Goal: Information Seeking & Learning: Learn about a topic

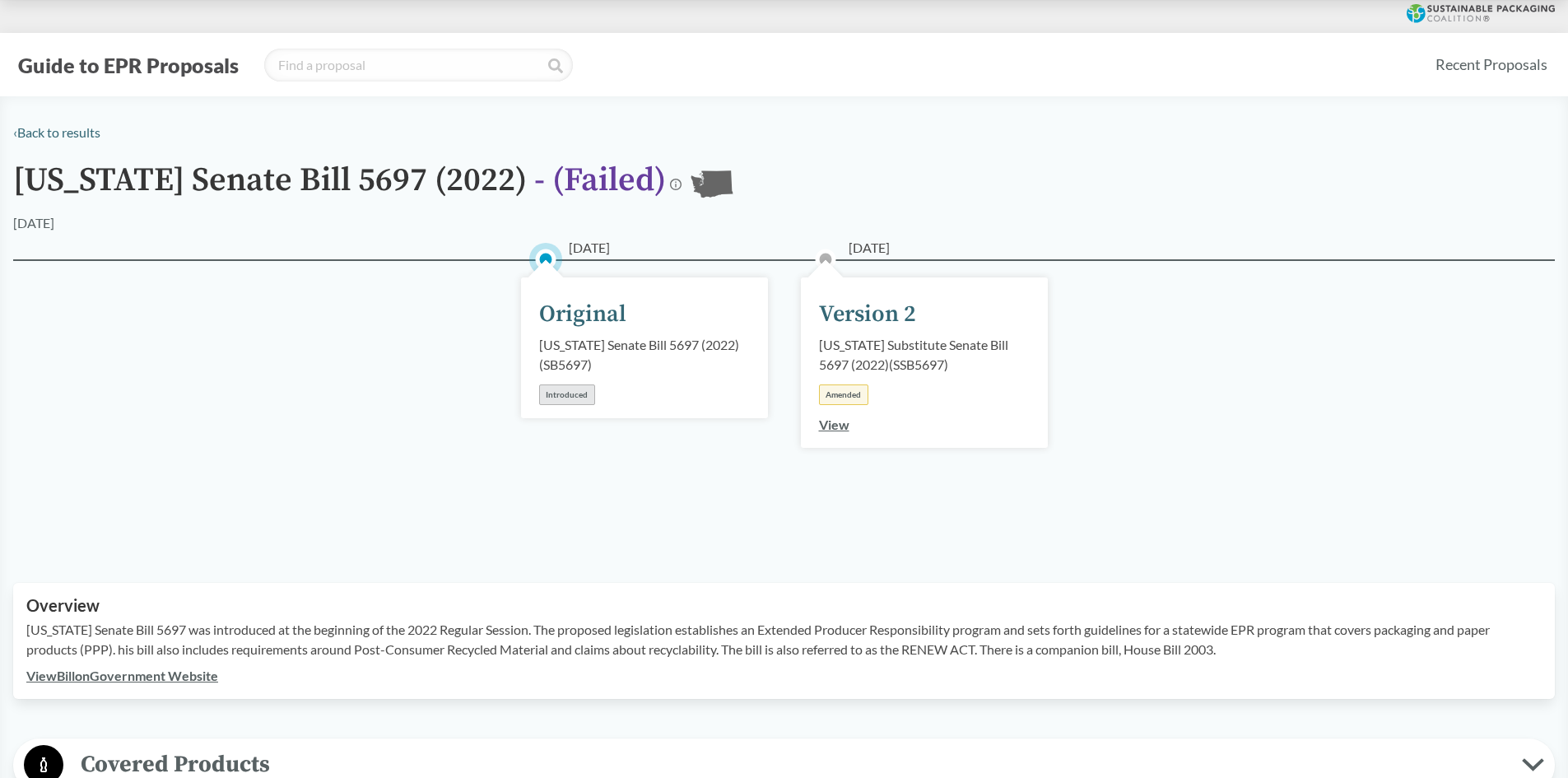
click at [841, 424] on link "View" at bounding box center [834, 424] width 30 height 16
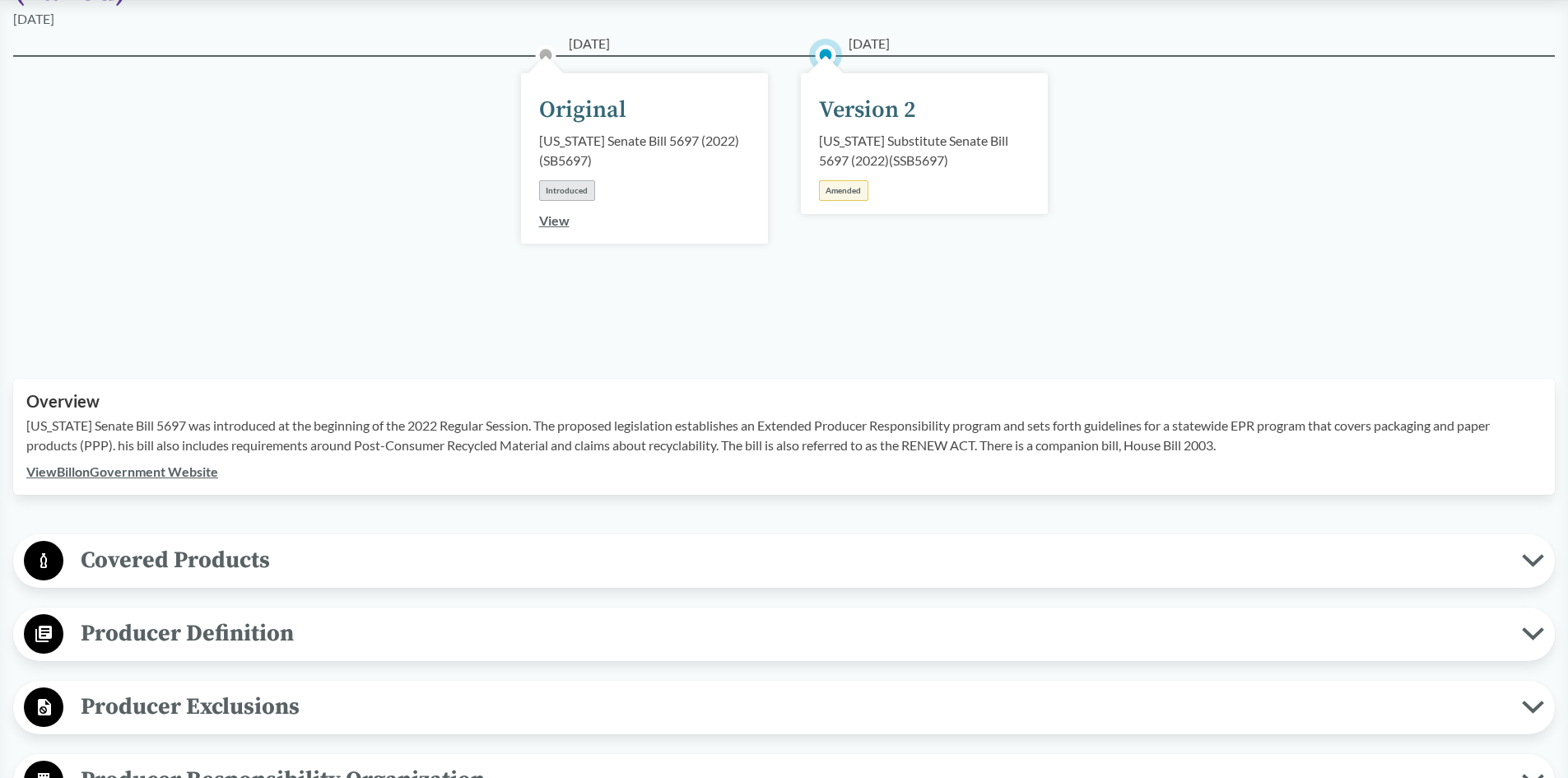
scroll to position [247, 0]
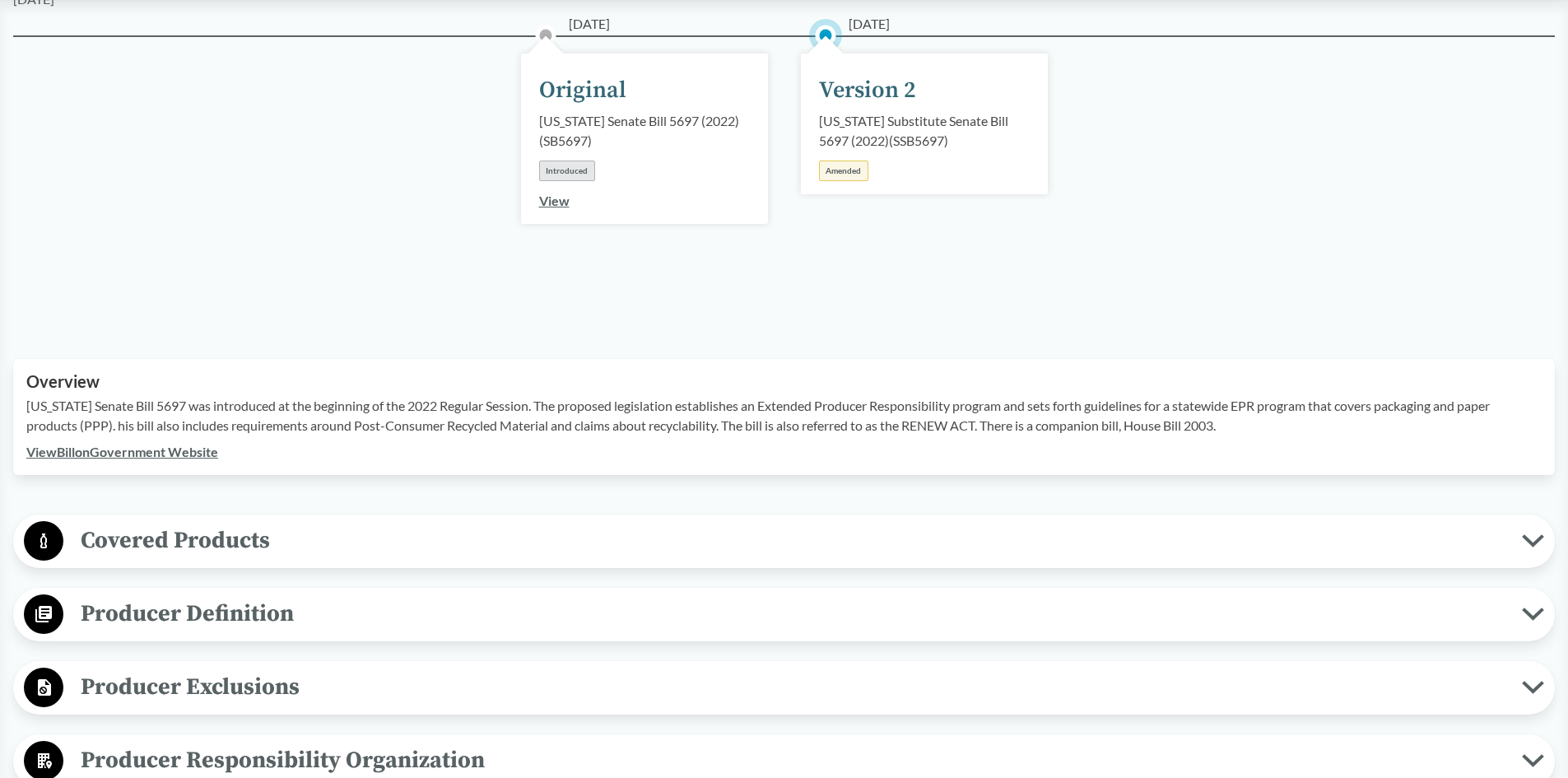
click at [170, 454] on link "View Bill on Government Website" at bounding box center [121, 452] width 192 height 16
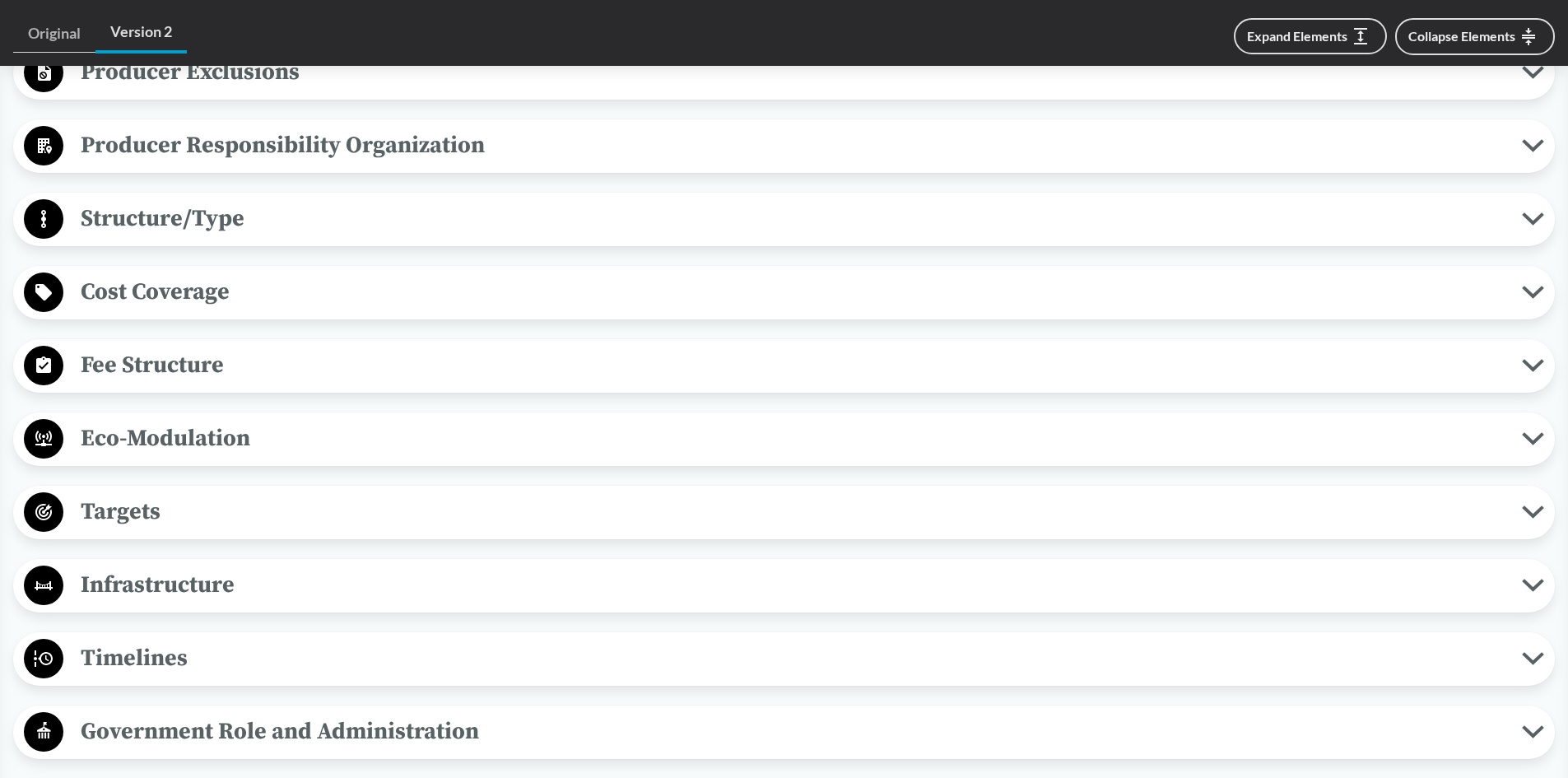
scroll to position [906, 0]
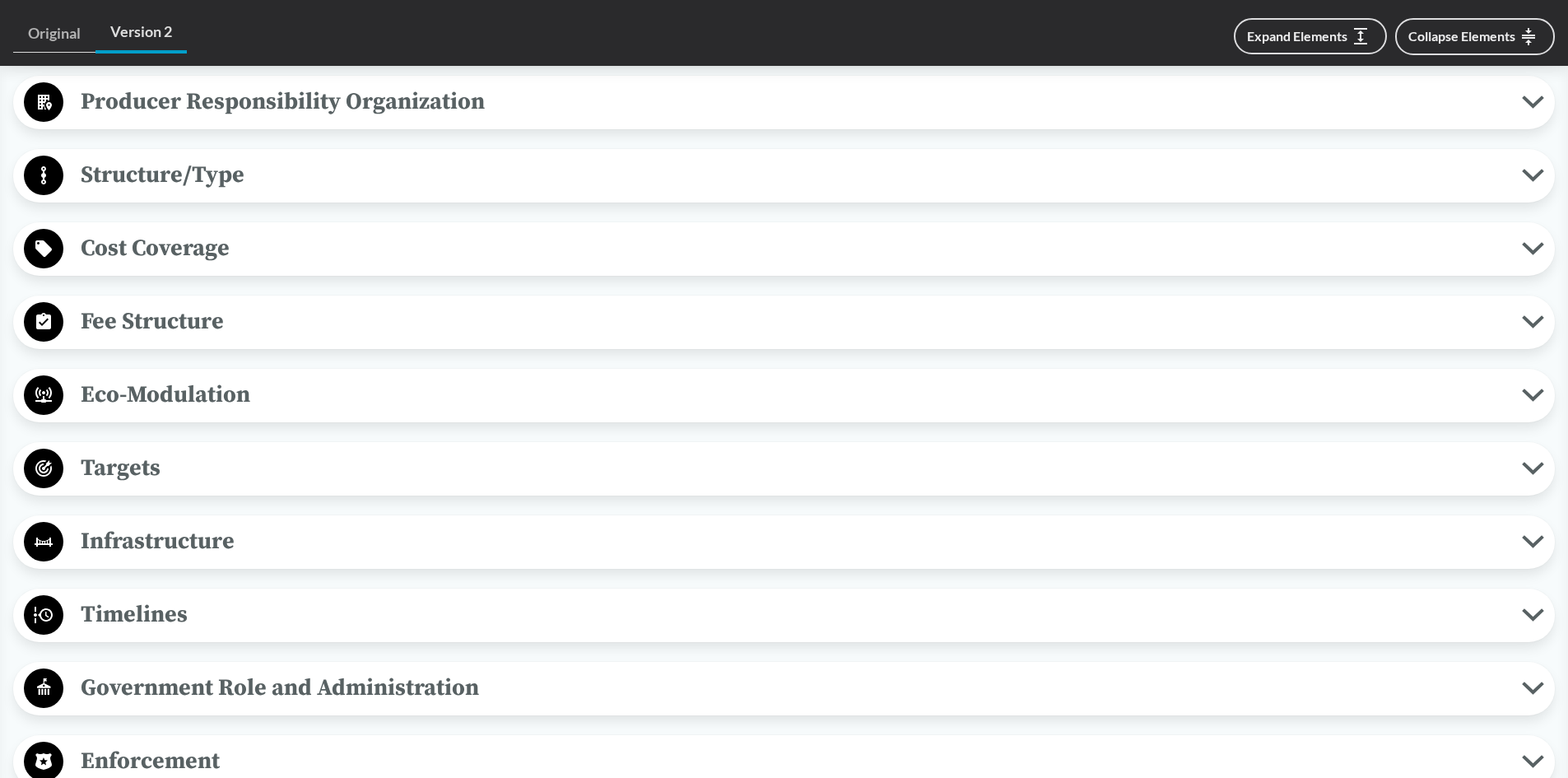
click at [205, 613] on span "Timelines" at bounding box center [793, 614] width 1459 height 37
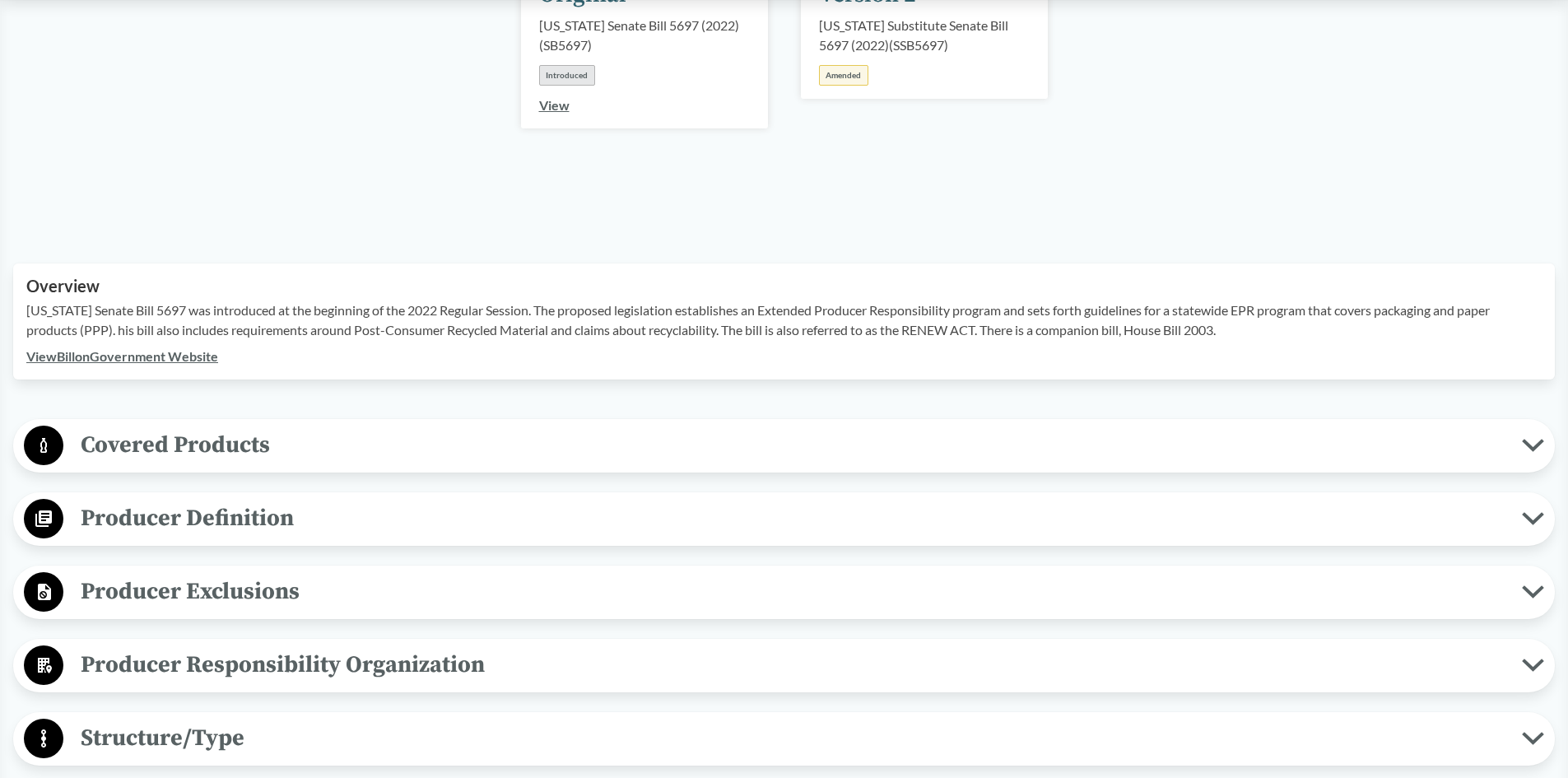
scroll to position [247, 0]
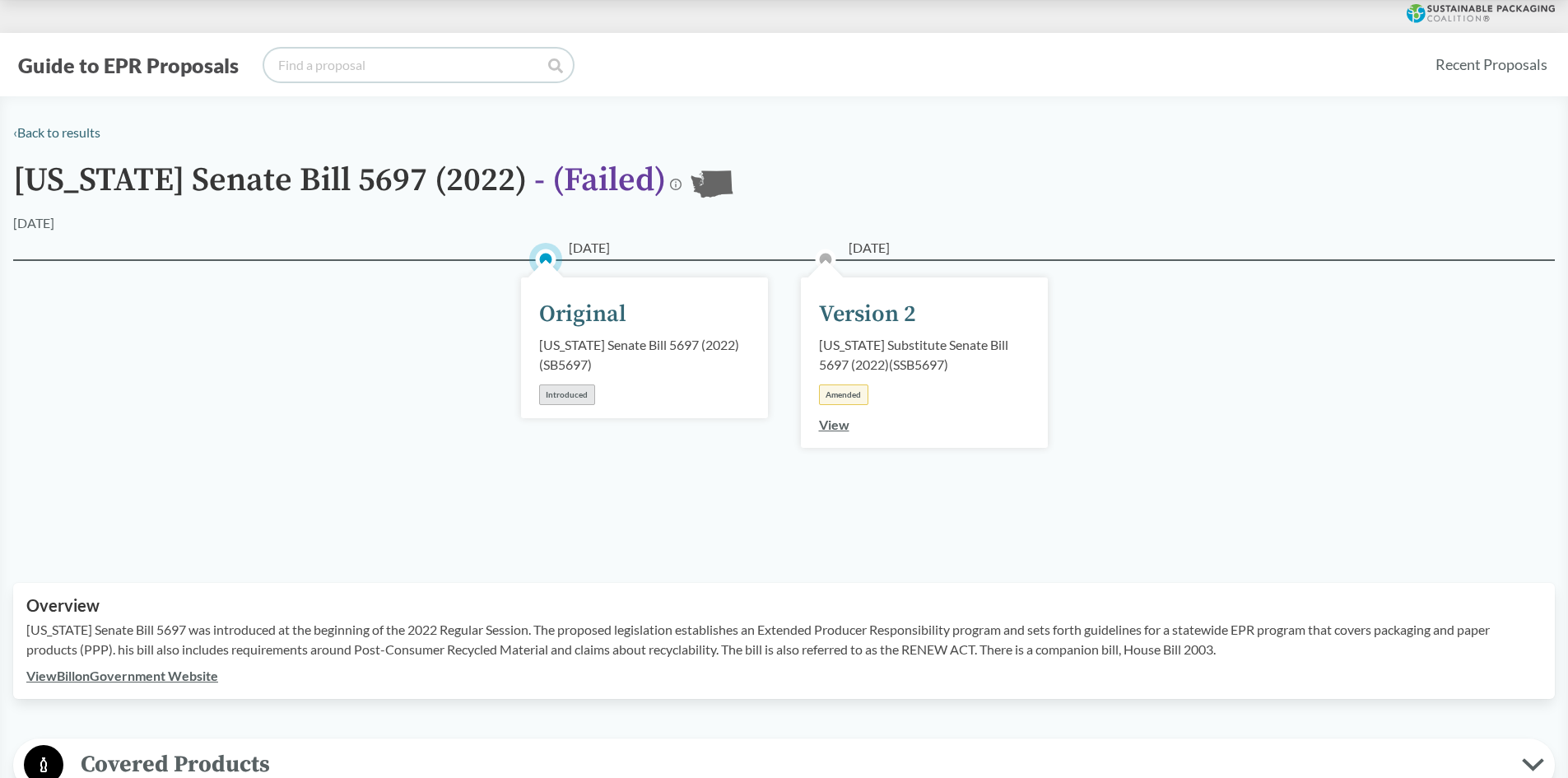
click at [313, 61] on input "search" at bounding box center [419, 64] width 309 height 33
click at [46, 127] on link "‹ Back to results" at bounding box center [57, 132] width 88 height 16
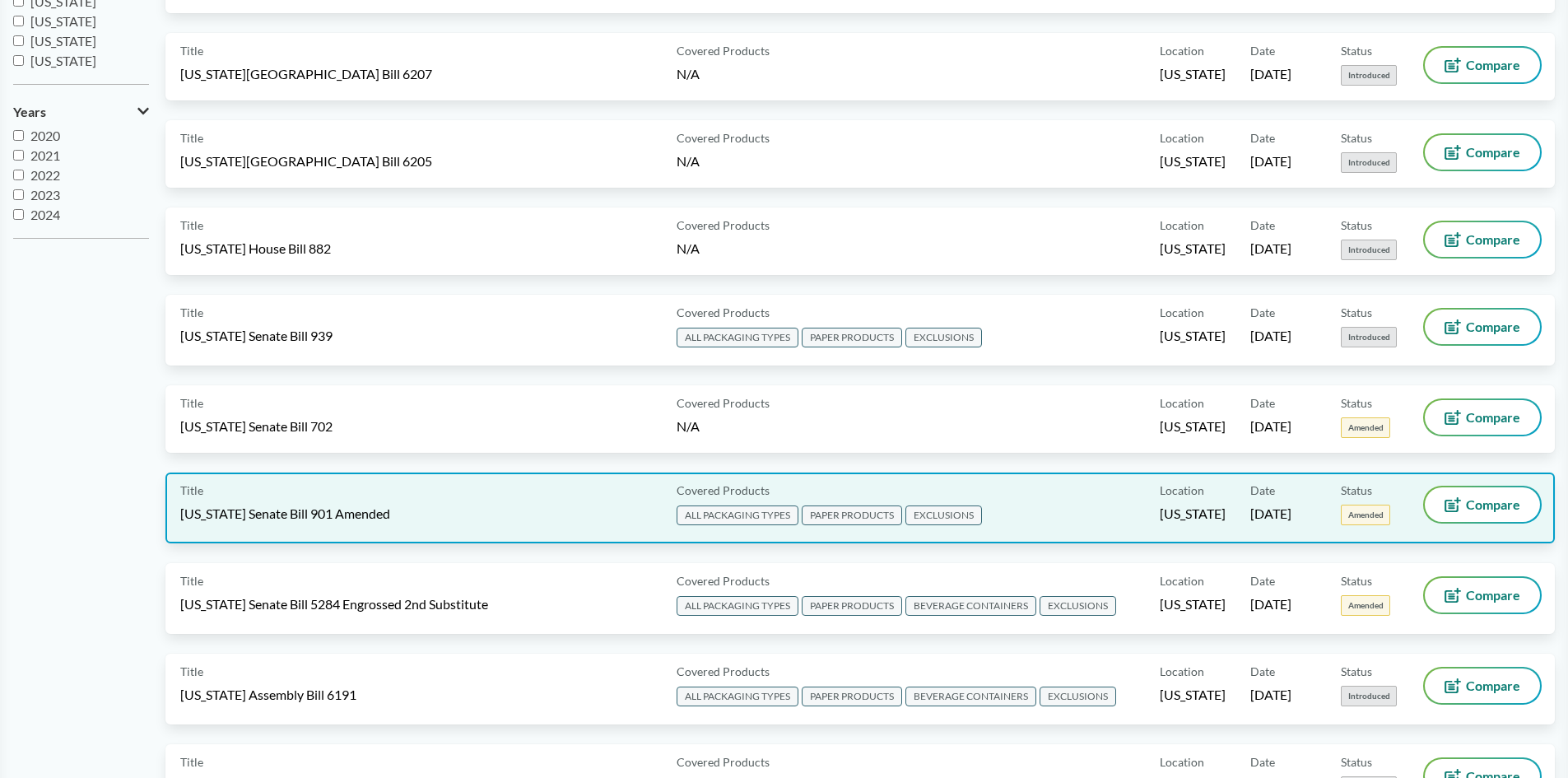
scroll to position [494, 0]
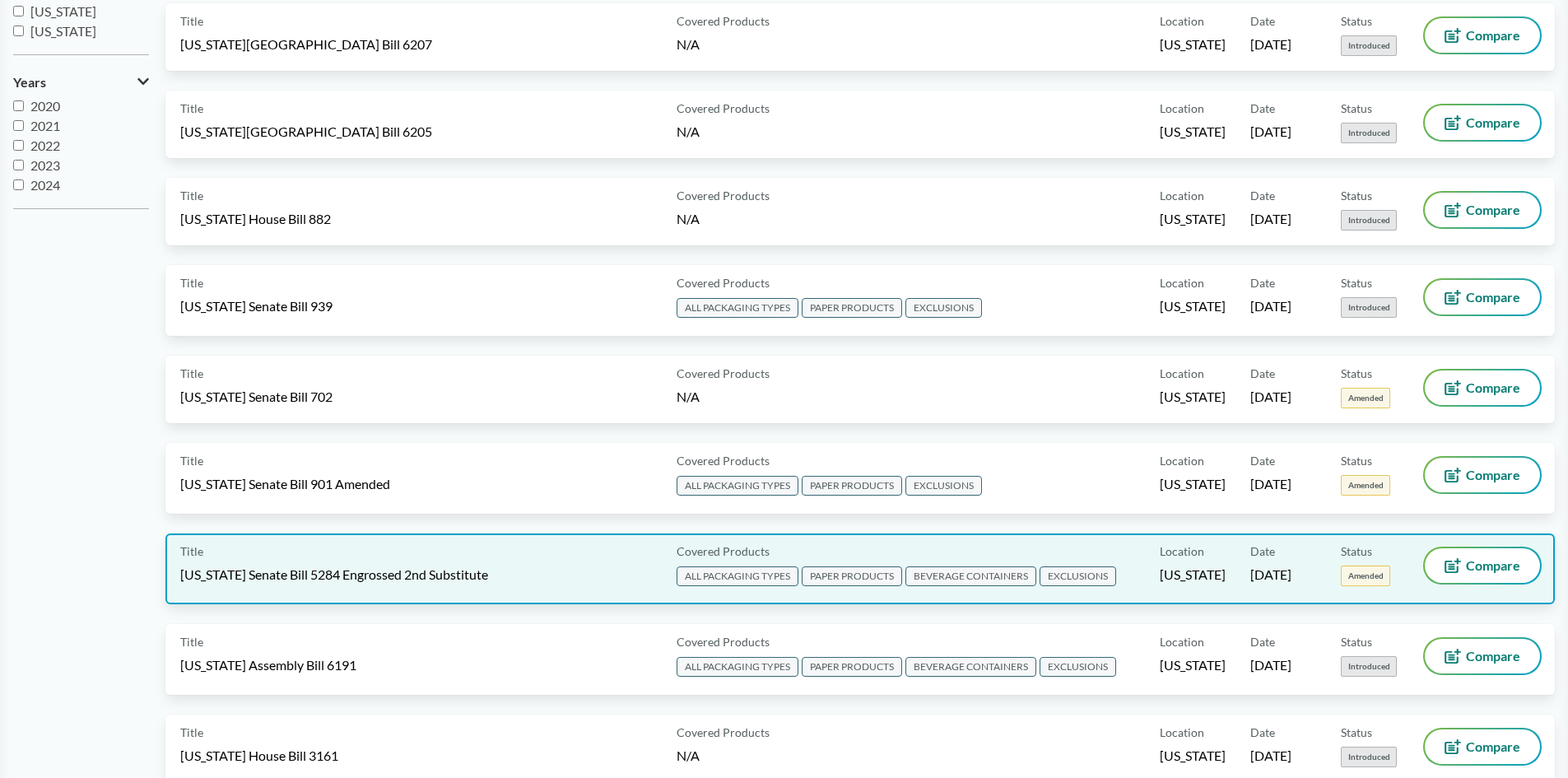
click at [349, 571] on span "Washington Senate Bill 5284 Engrossed 2nd Substitute" at bounding box center [334, 574] width 308 height 18
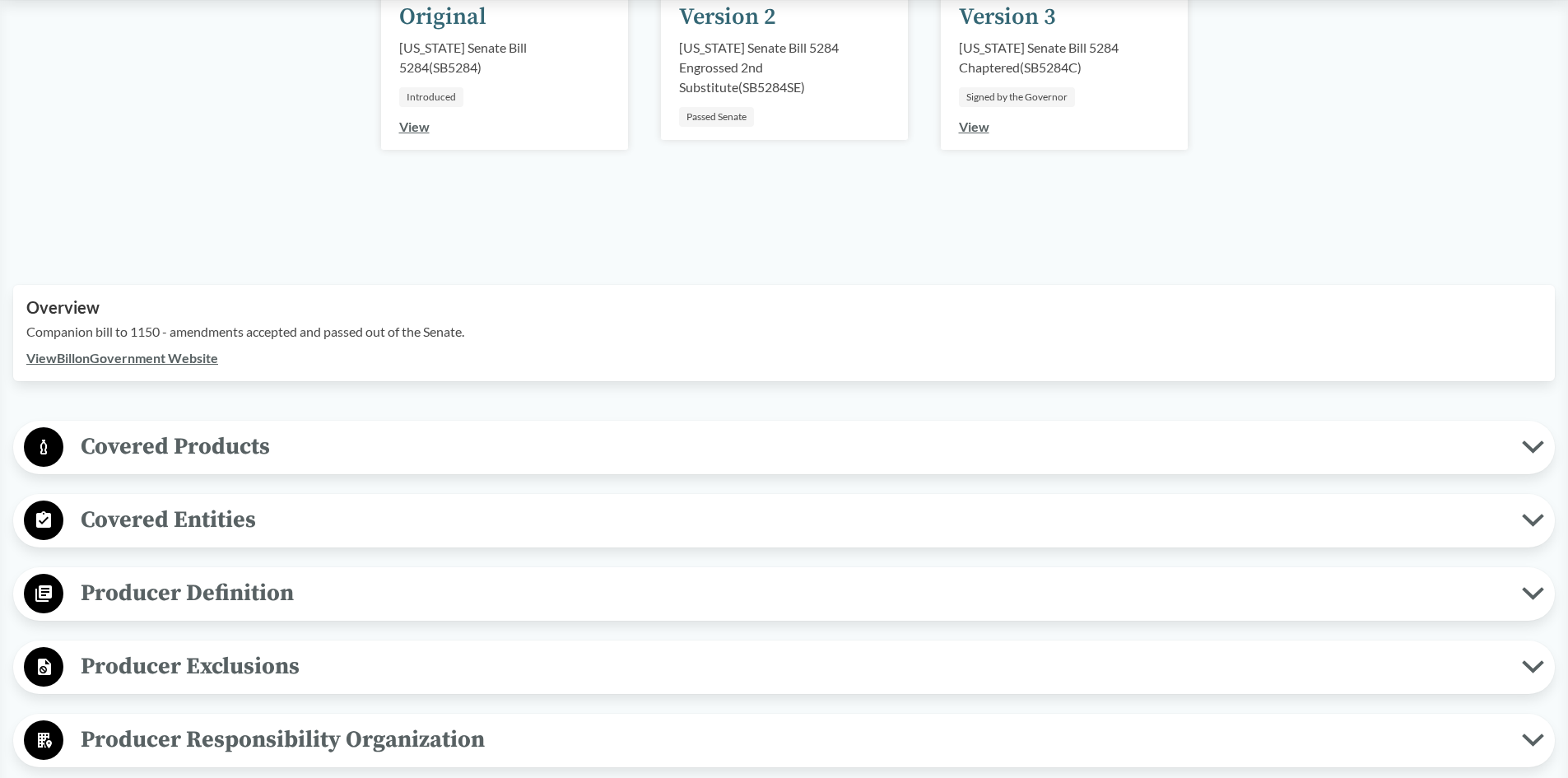
scroll to position [412, 0]
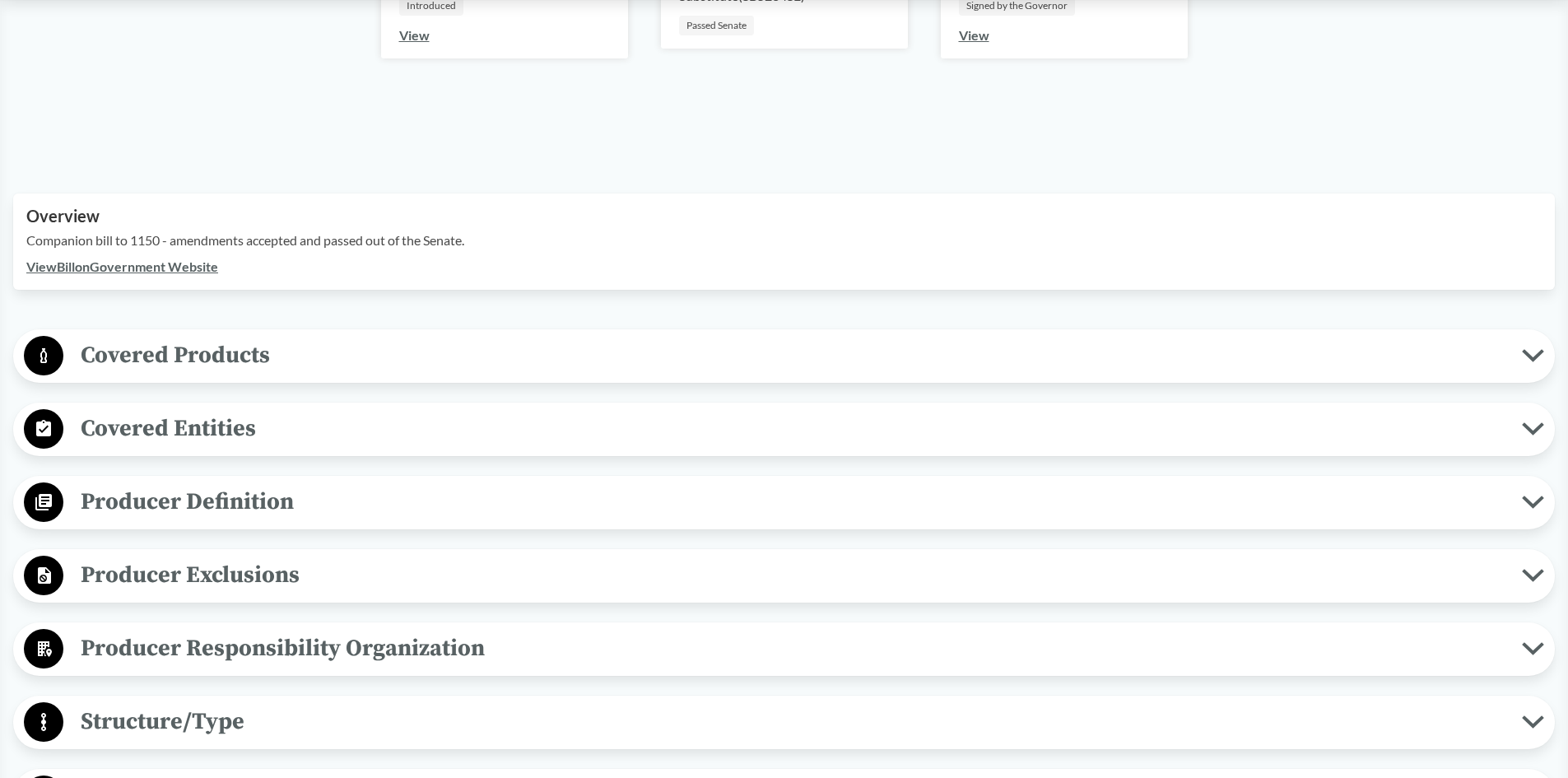
click at [268, 587] on span "Producer Exclusions" at bounding box center [793, 574] width 1459 height 37
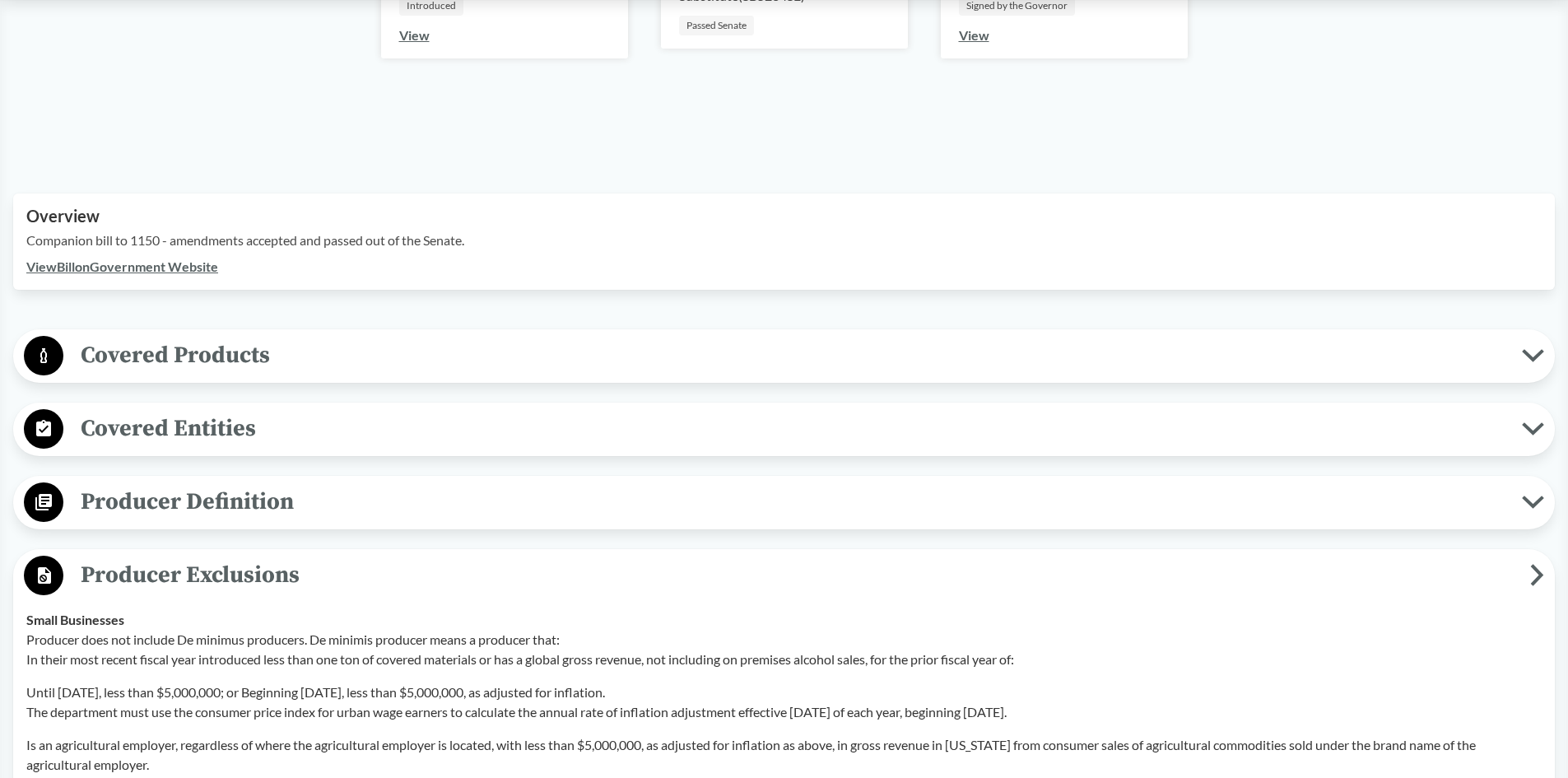
click at [262, 576] on span "Producer Exclusions" at bounding box center [797, 574] width 1467 height 37
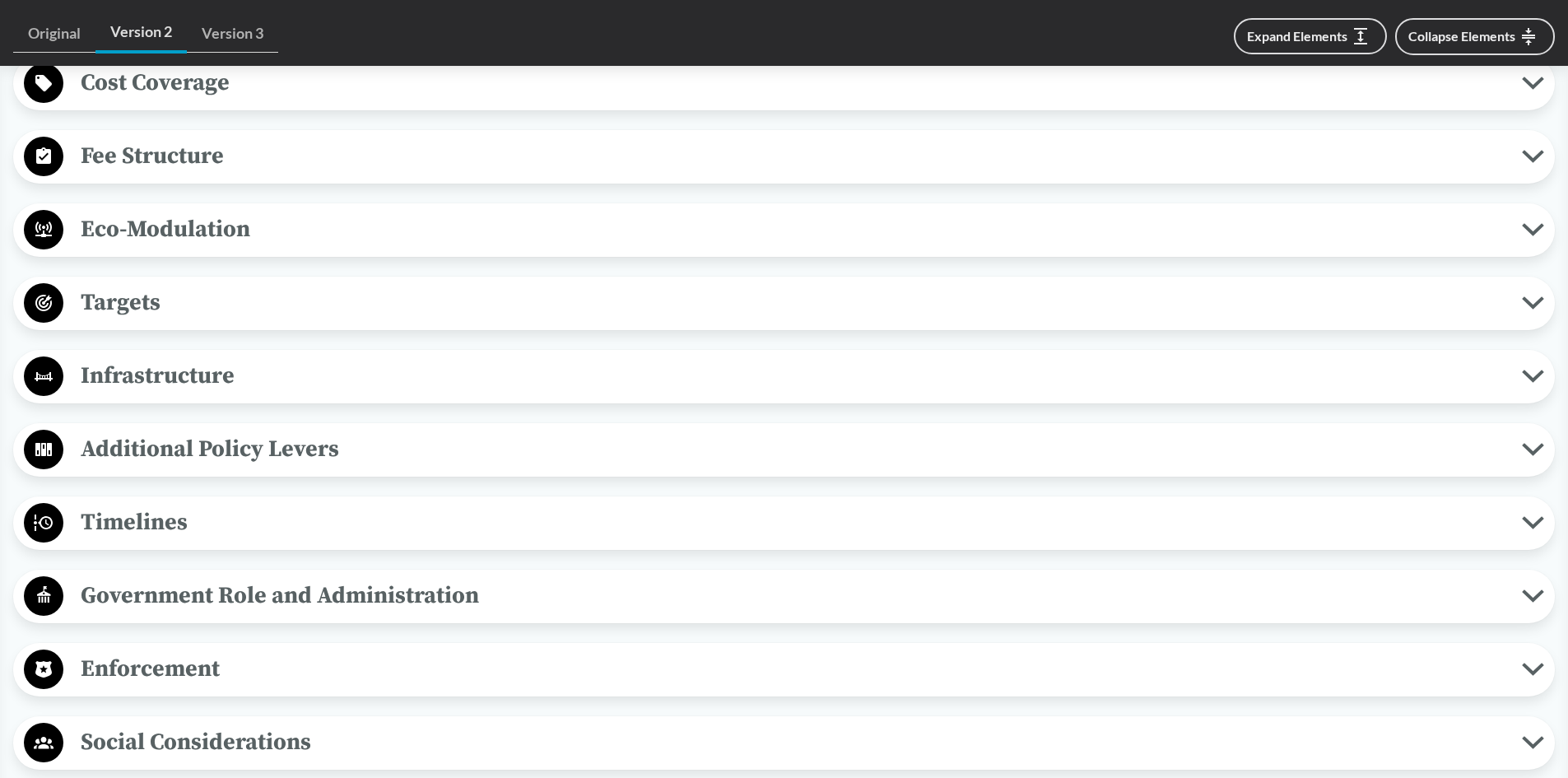
scroll to position [1153, 0]
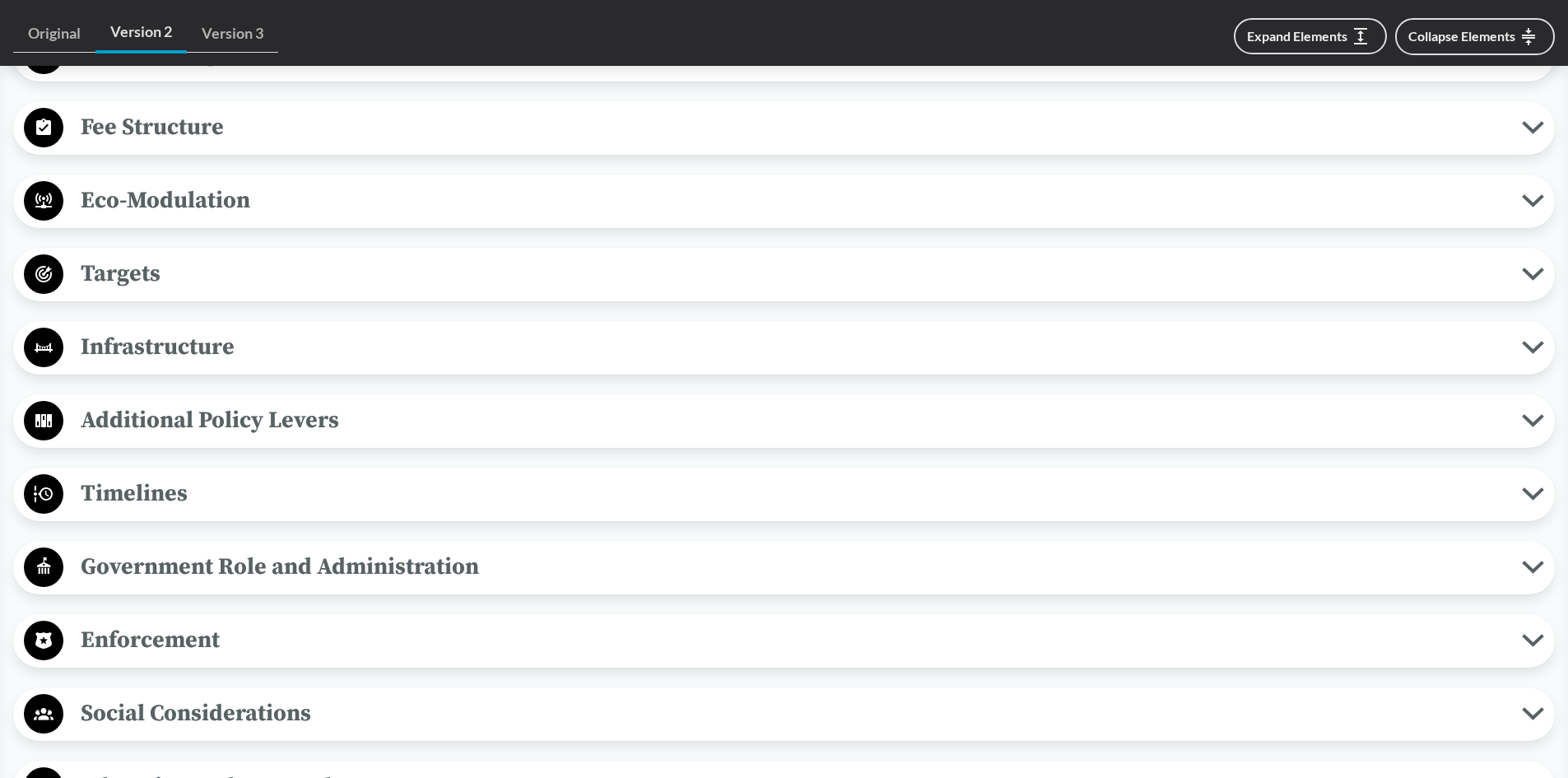
click at [218, 500] on span "Timelines" at bounding box center [793, 493] width 1459 height 37
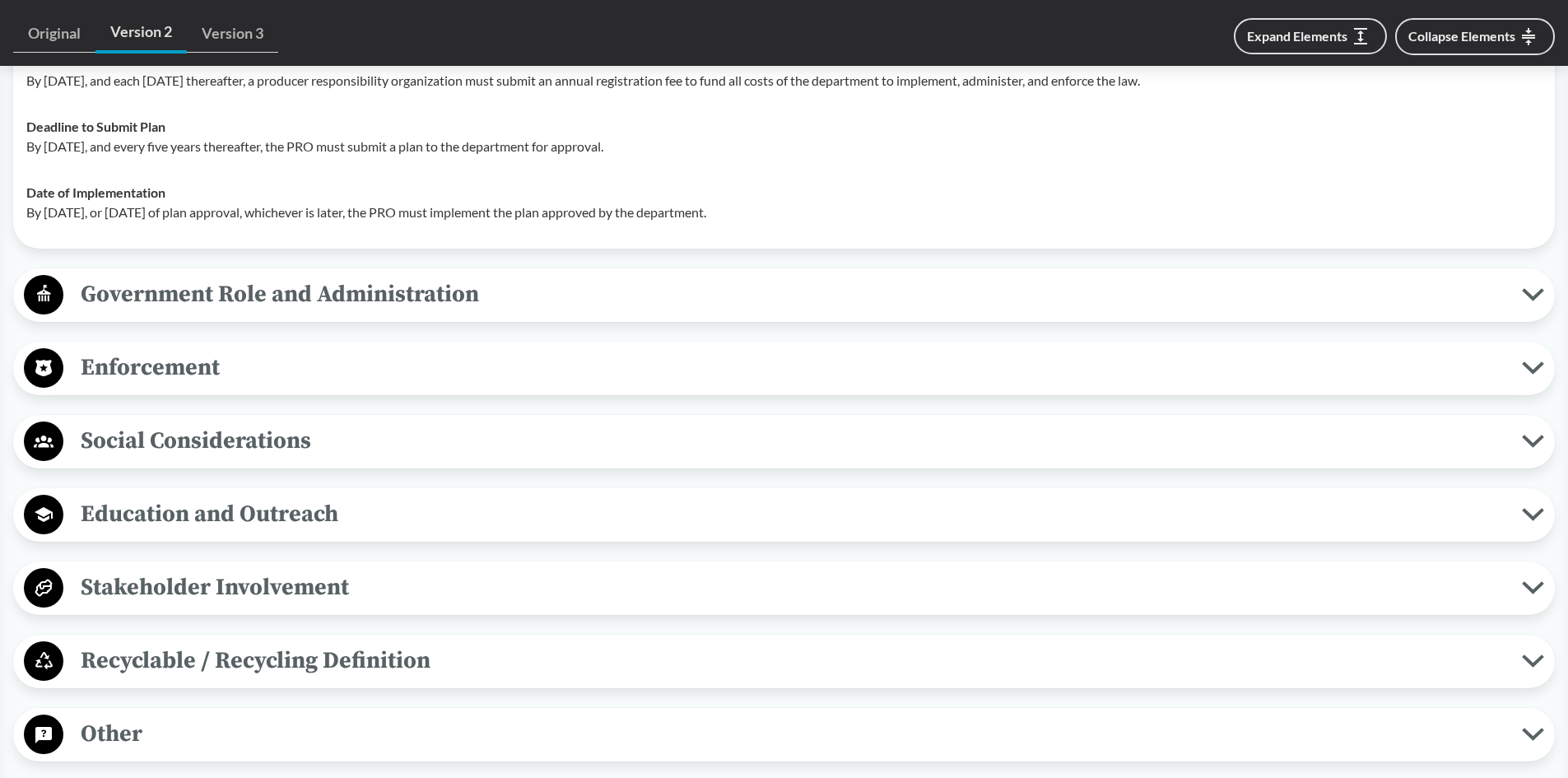
scroll to position [1811, 0]
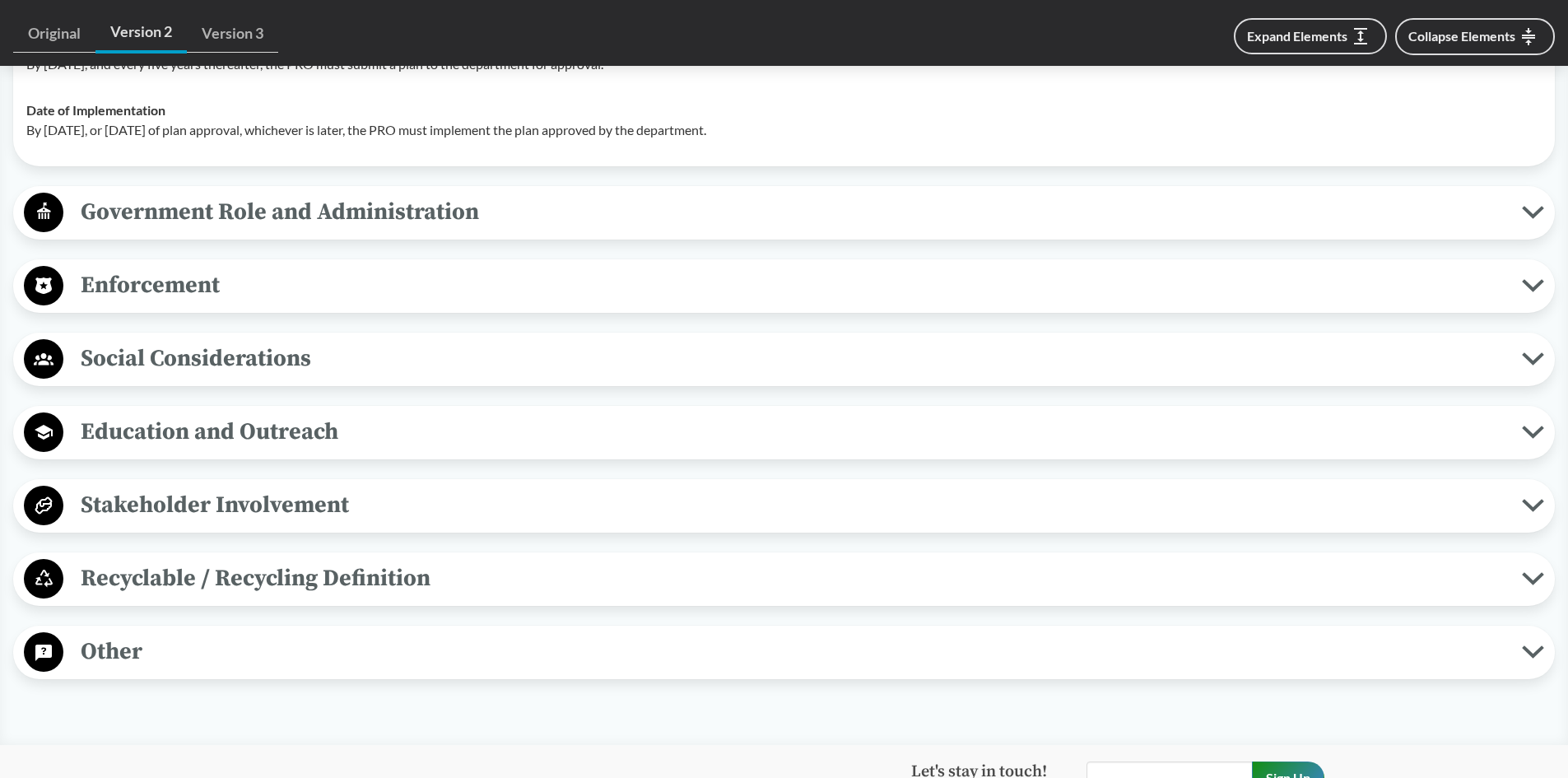
click at [401, 580] on span "Recyclable / Recycling Definition" at bounding box center [793, 578] width 1459 height 37
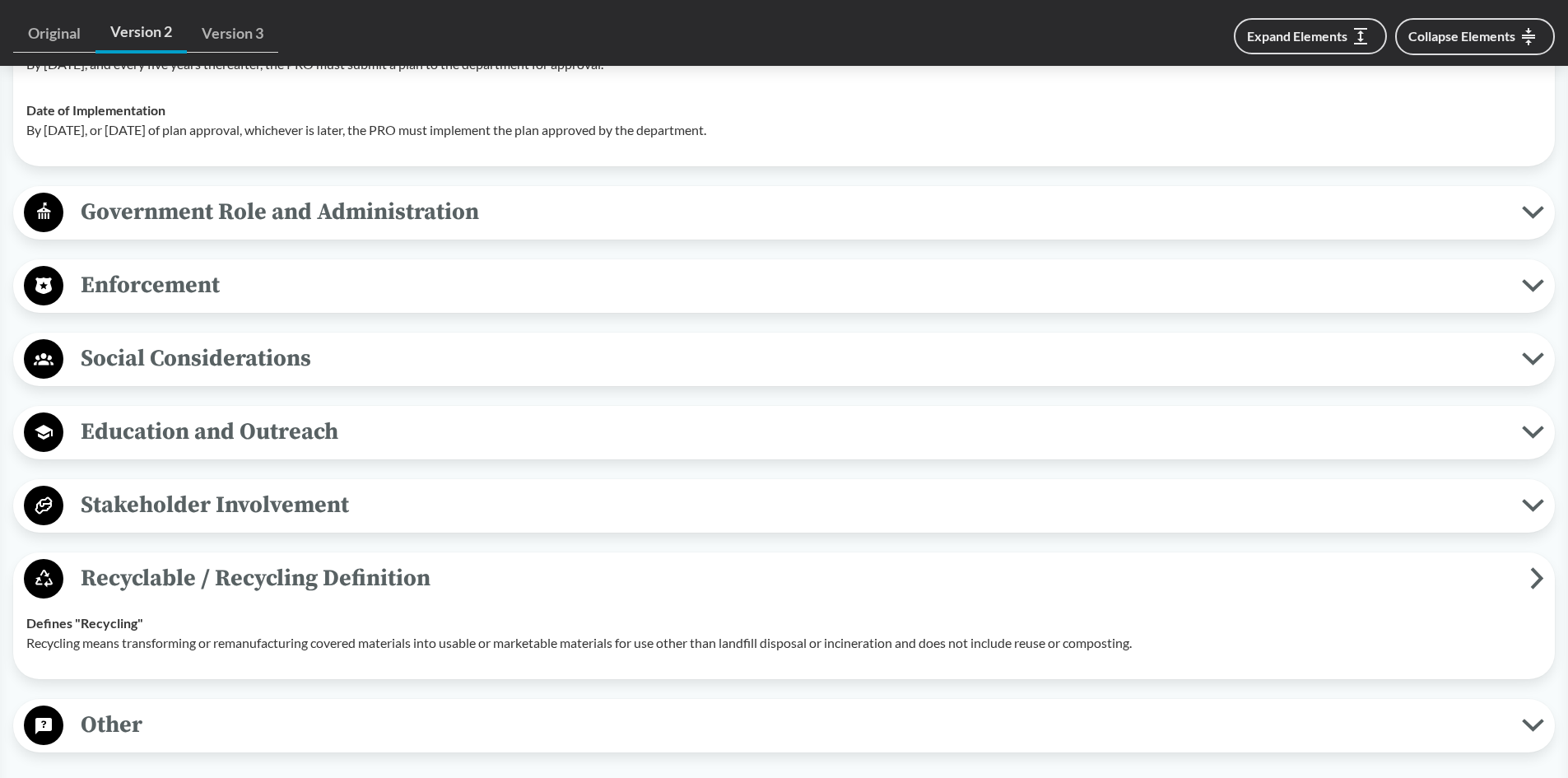
click at [401, 580] on span "Recyclable / Recycling Definition" at bounding box center [797, 578] width 1467 height 37
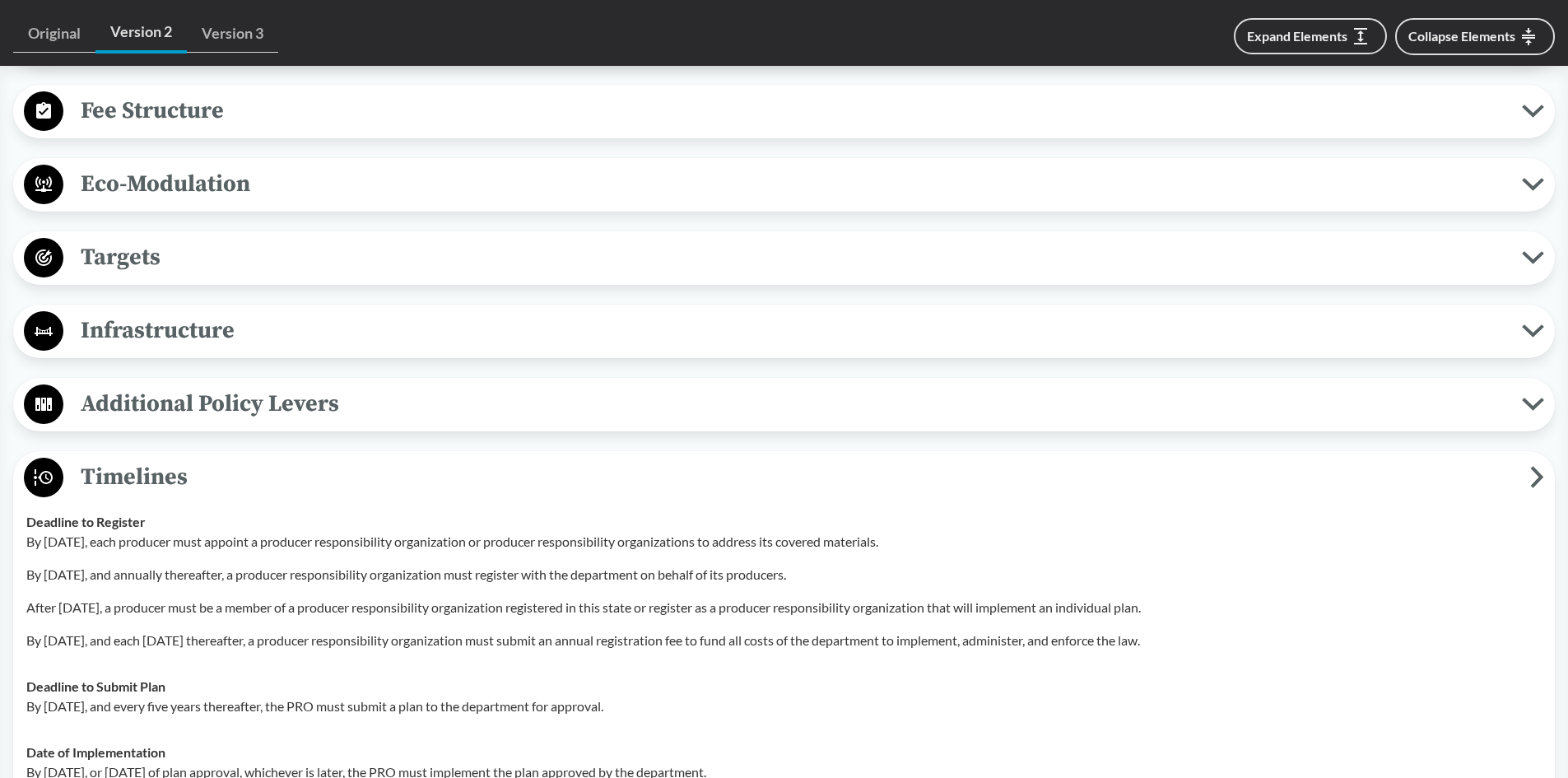
scroll to position [1153, 0]
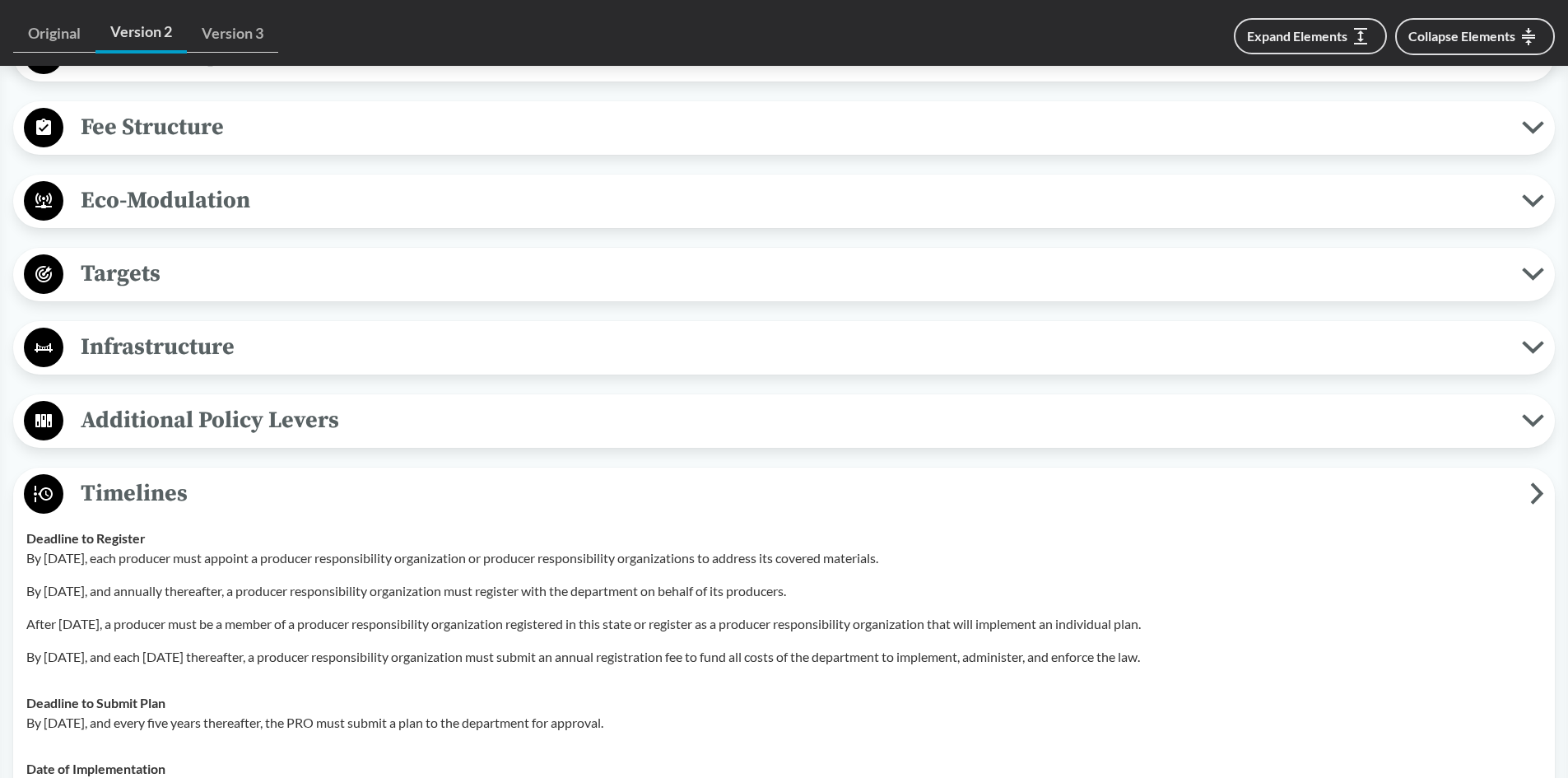
click at [186, 434] on span "Additional Policy Levers" at bounding box center [793, 420] width 1459 height 37
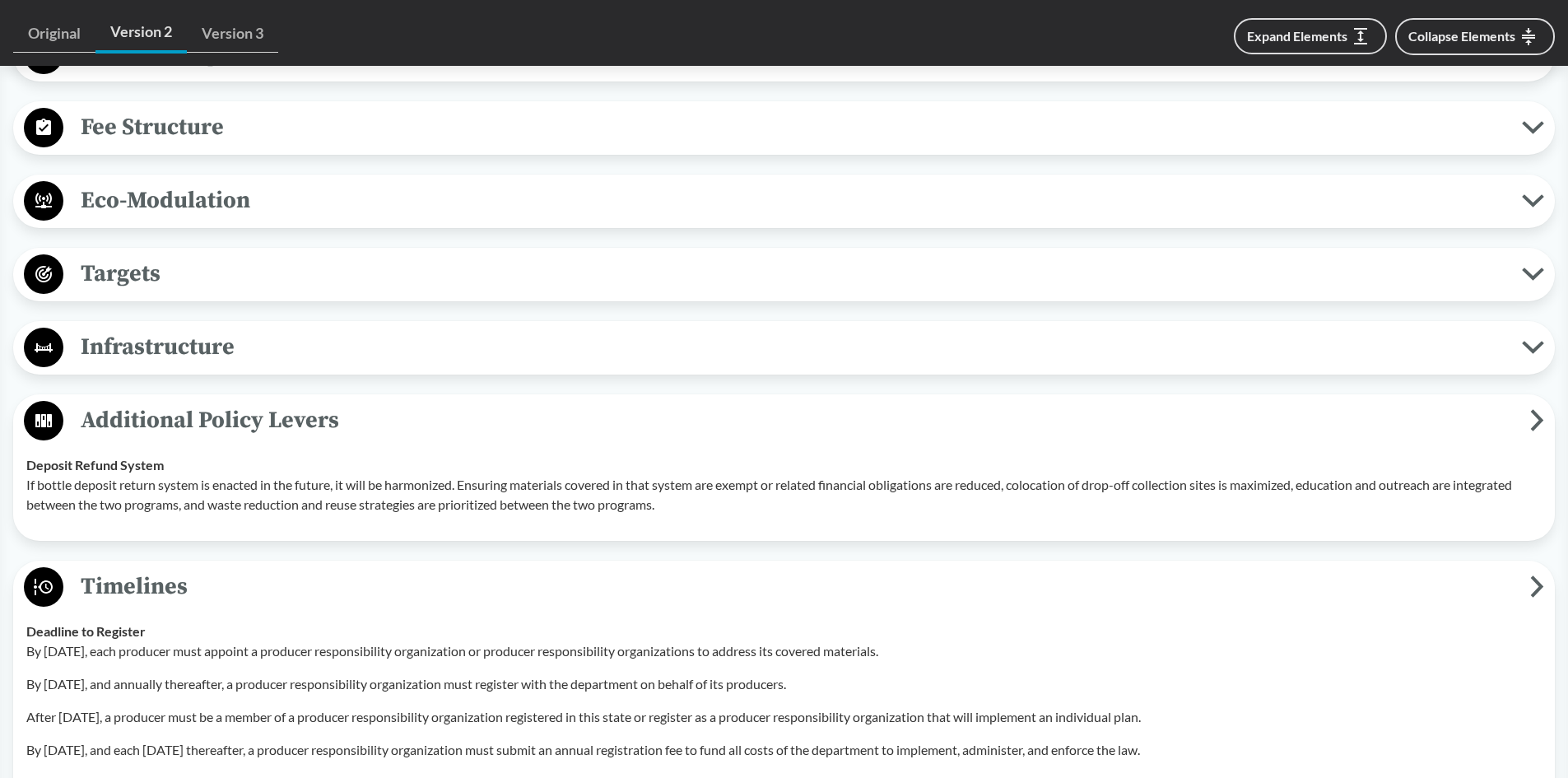
click at [113, 347] on span "Infrastructure" at bounding box center [793, 347] width 1459 height 37
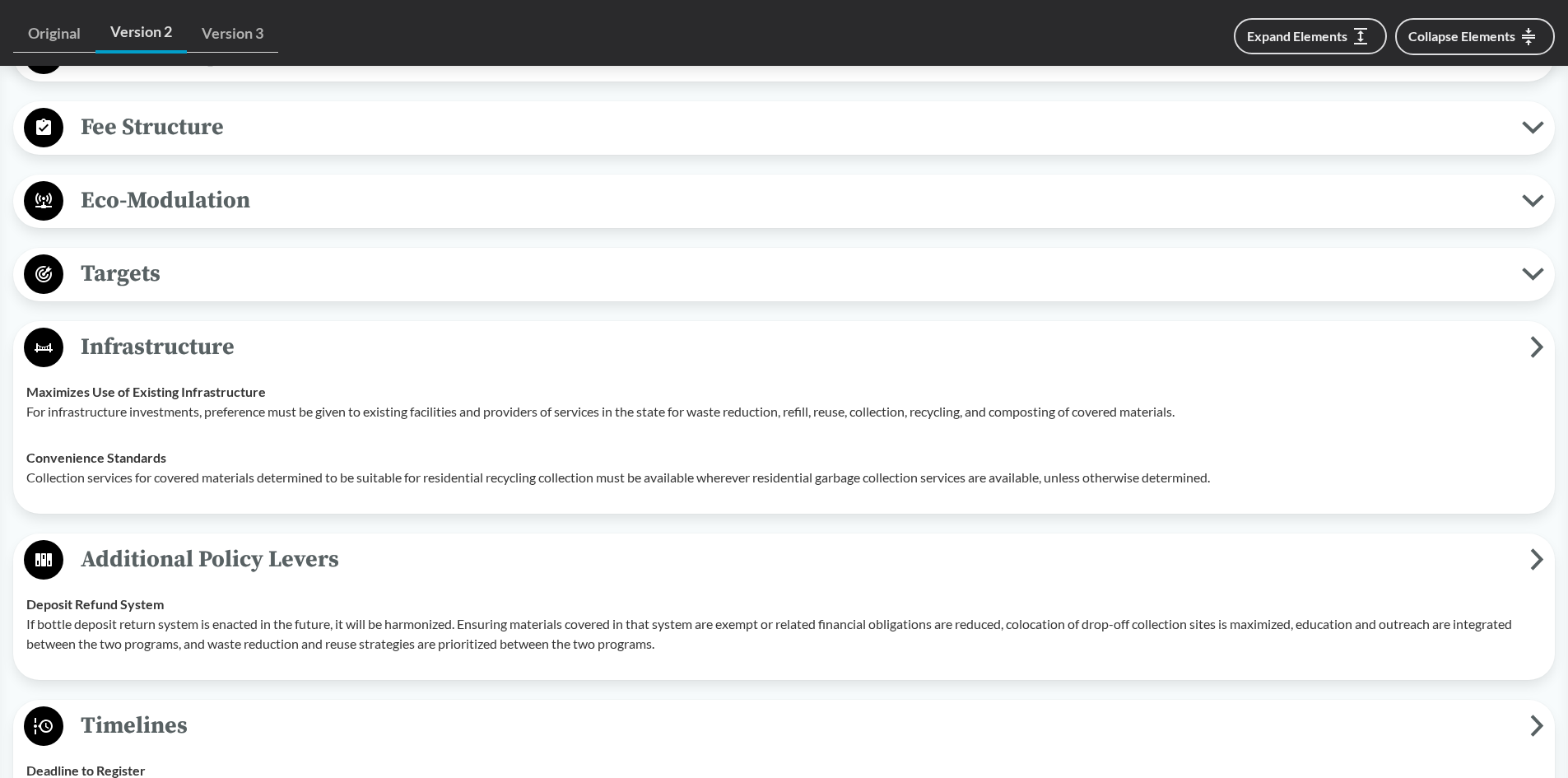
click at [122, 280] on span "Targets" at bounding box center [793, 273] width 1459 height 37
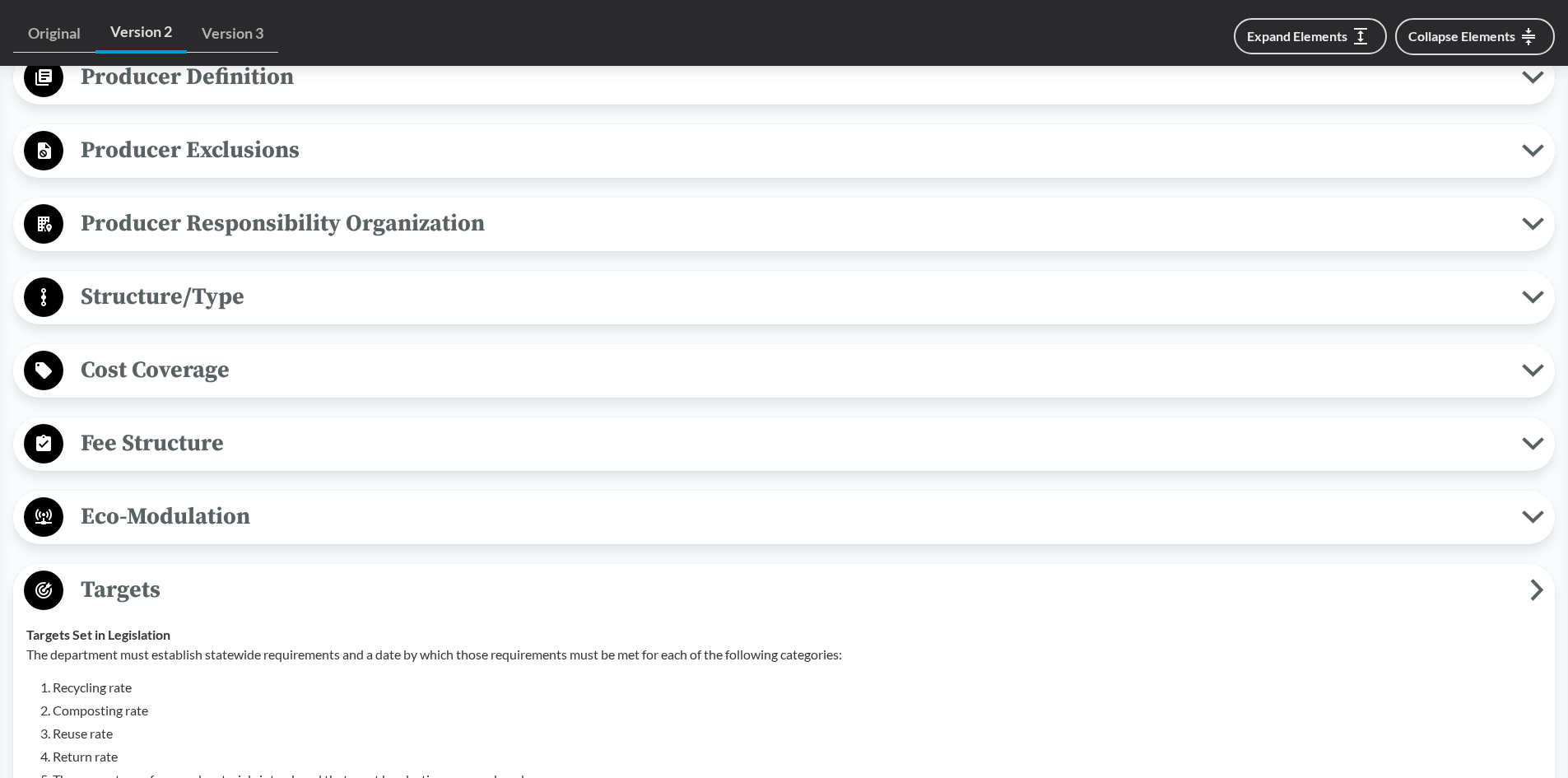
scroll to position [824, 0]
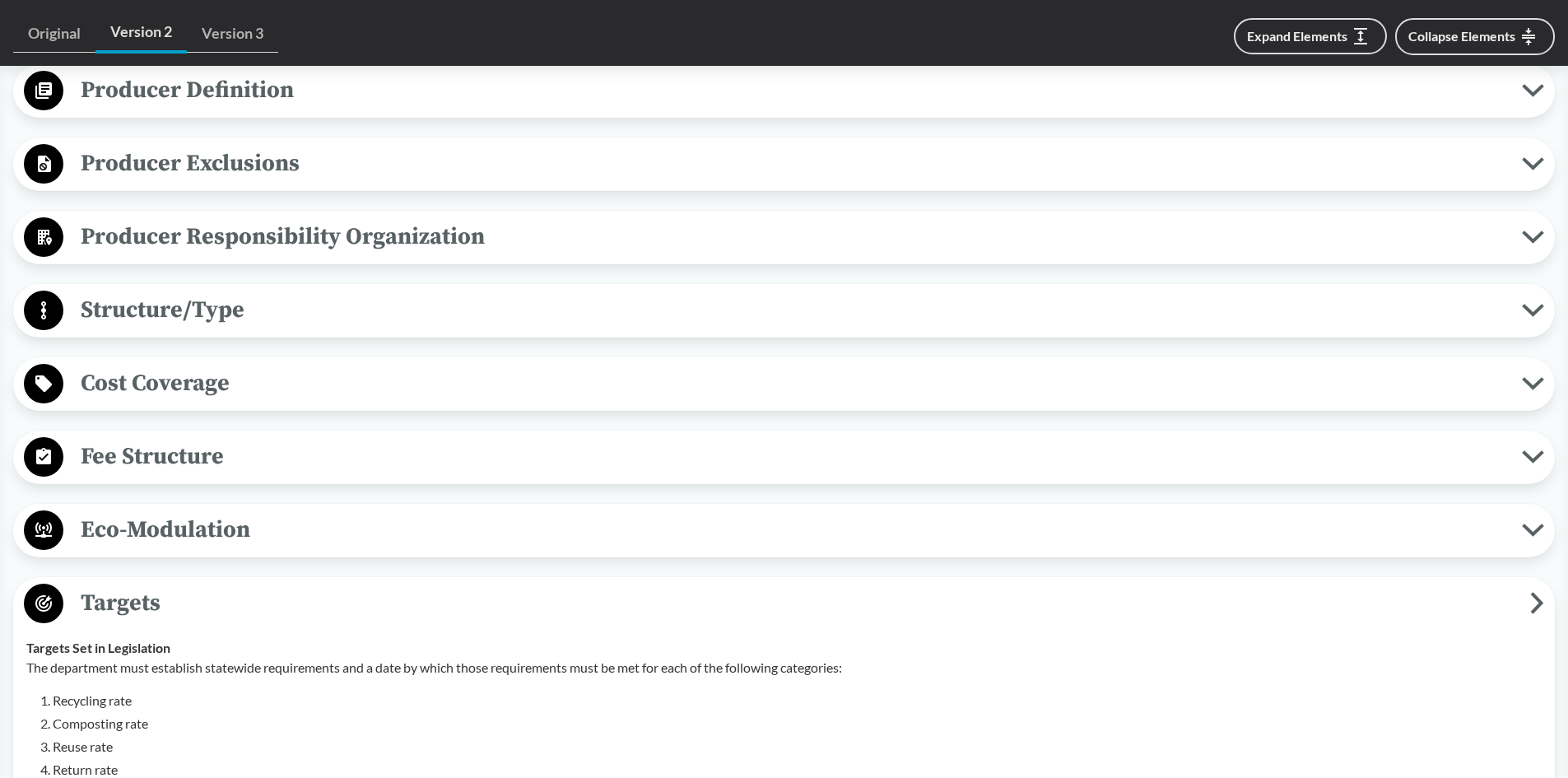
click at [186, 469] on span "Fee Structure" at bounding box center [793, 456] width 1459 height 37
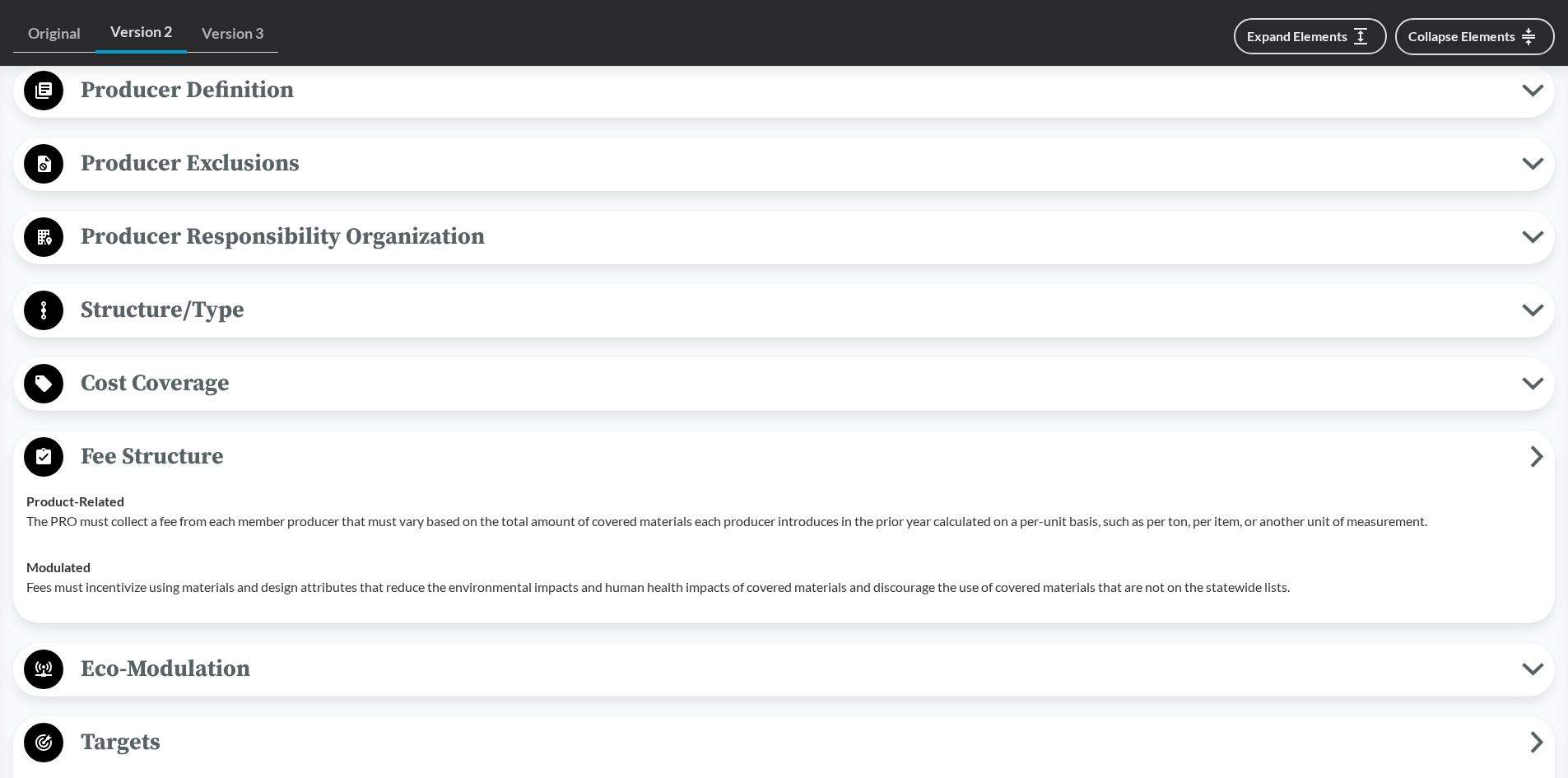
click at [143, 398] on span "Cost Coverage" at bounding box center [793, 382] width 1459 height 37
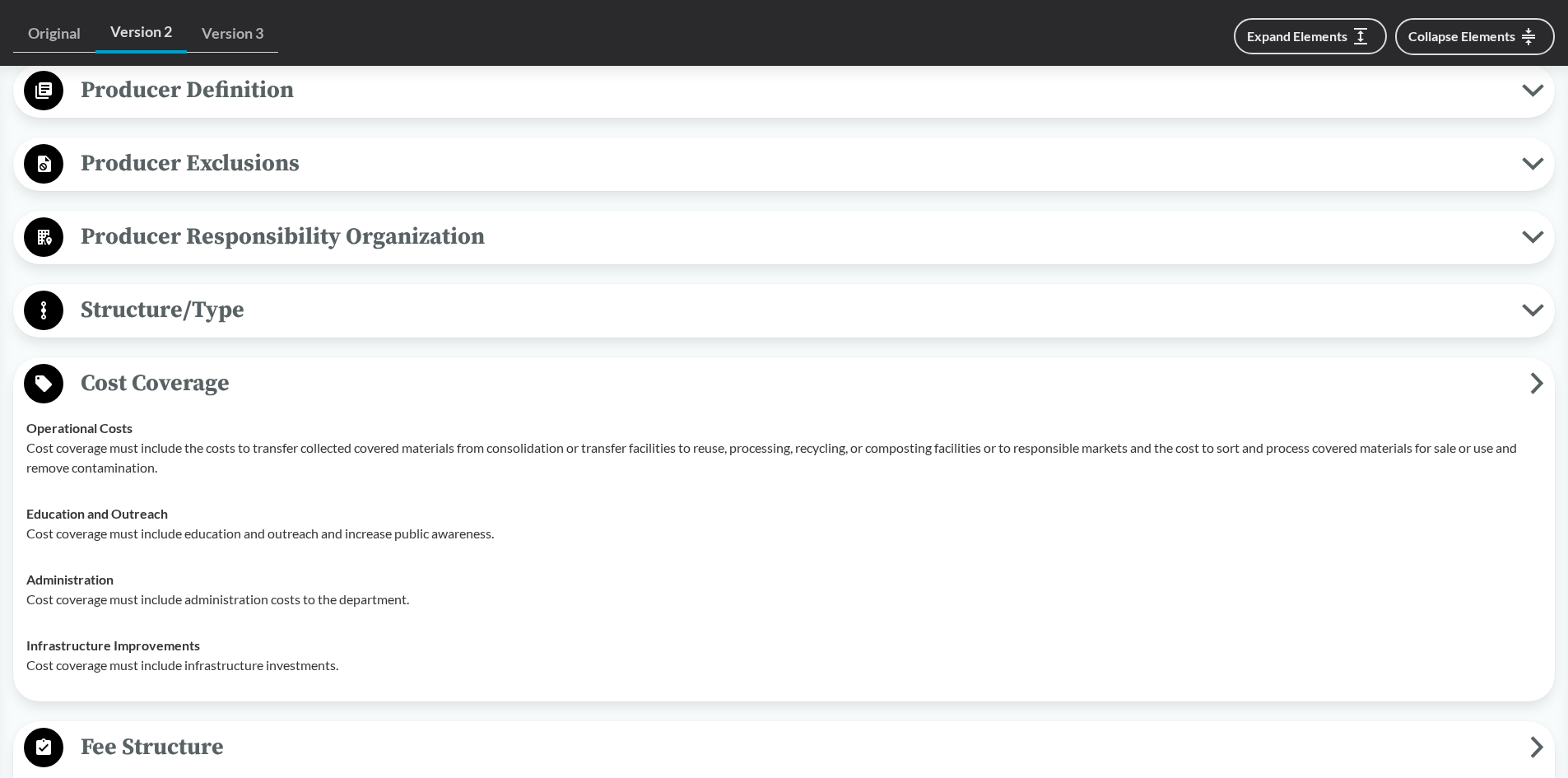
click at [138, 382] on span "Cost Coverage" at bounding box center [797, 382] width 1467 height 37
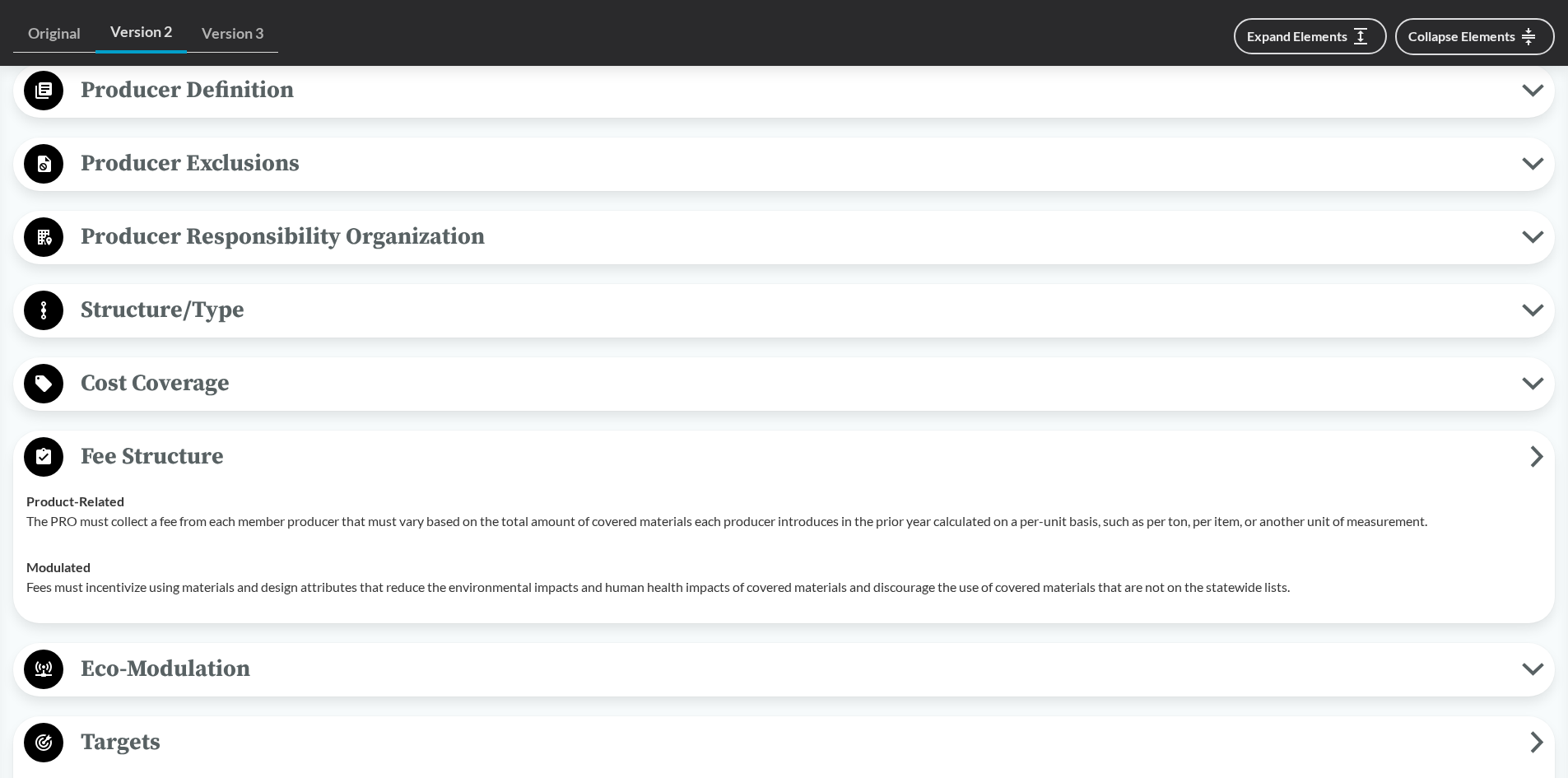
click at [156, 245] on span "Producer Responsibility Organization" at bounding box center [793, 236] width 1459 height 37
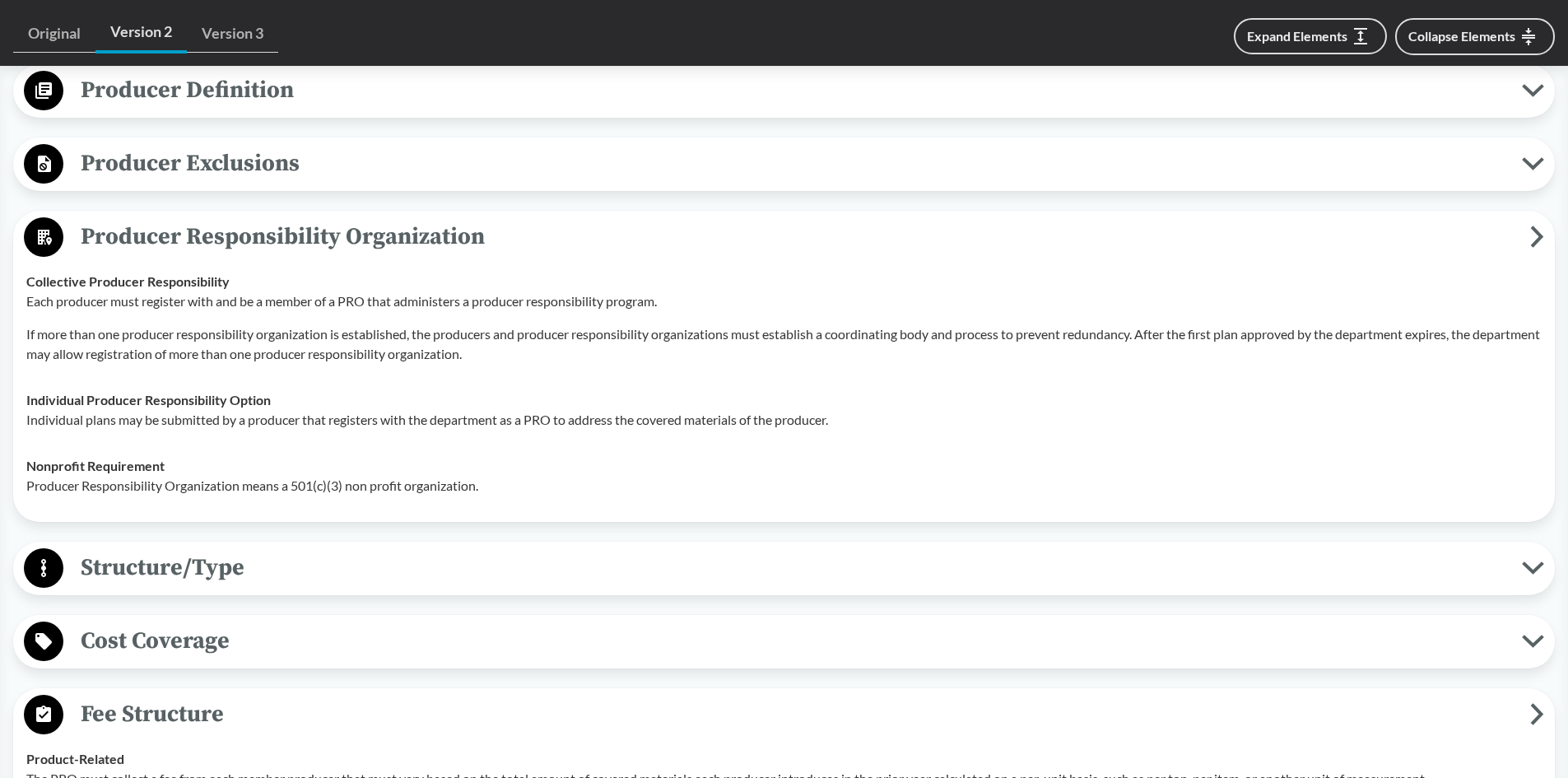
click at [159, 239] on span "Producer Responsibility Organization" at bounding box center [797, 236] width 1467 height 37
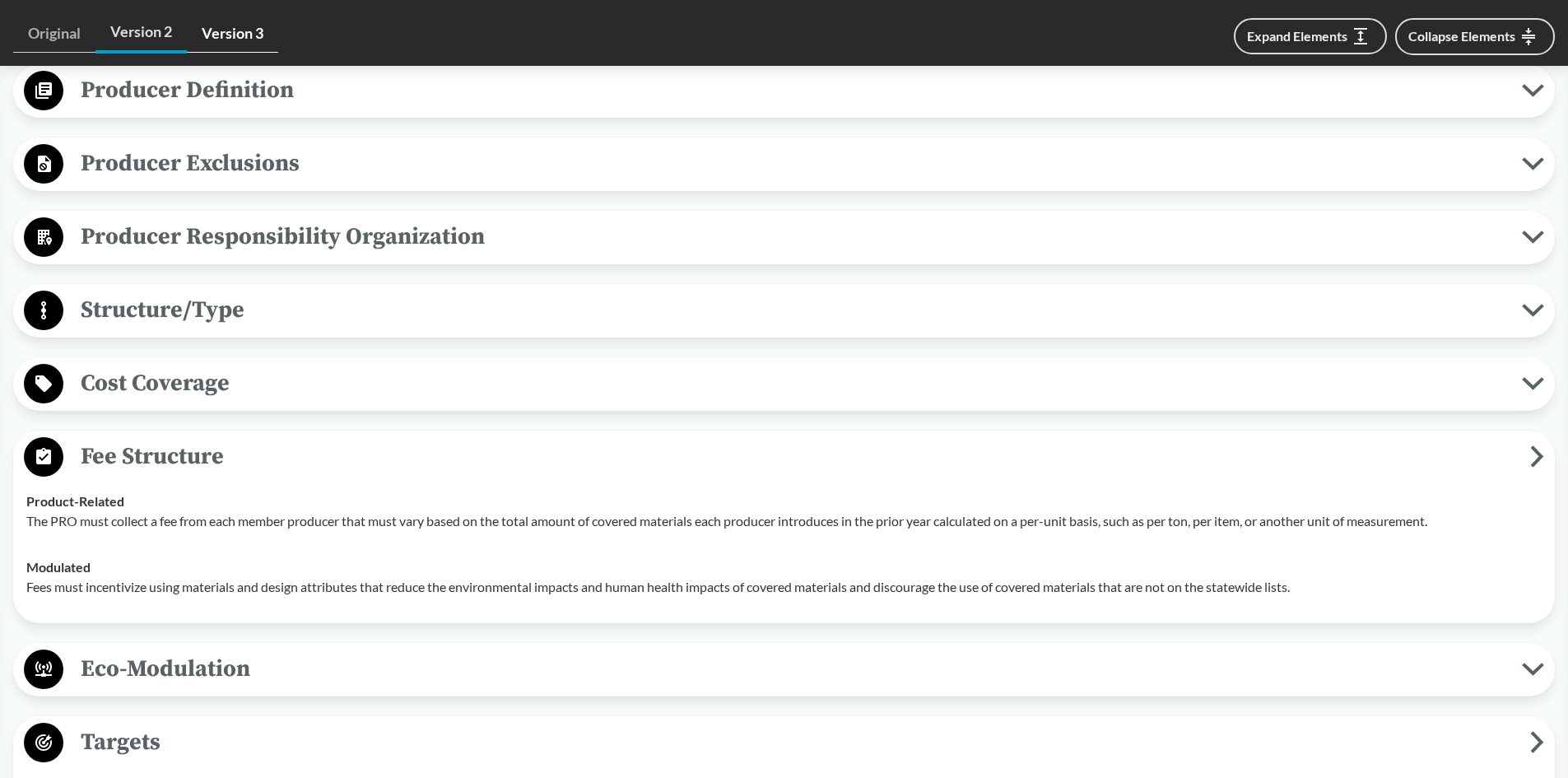
click at [244, 38] on link "Version 3" at bounding box center [232, 34] width 91 height 38
